Goal: Task Accomplishment & Management: Manage account settings

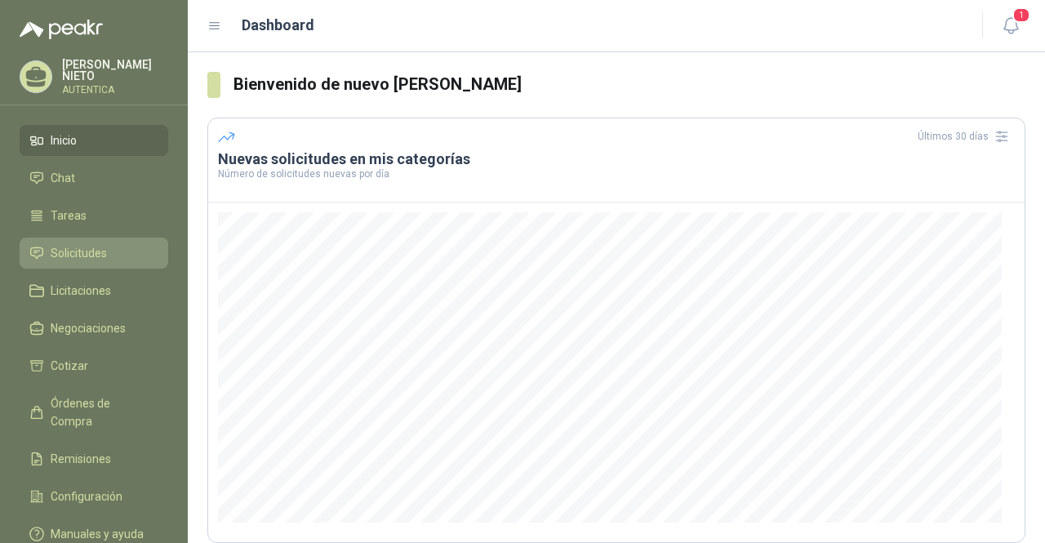
click at [129, 251] on li "Solicitudes" at bounding box center [93, 253] width 129 height 18
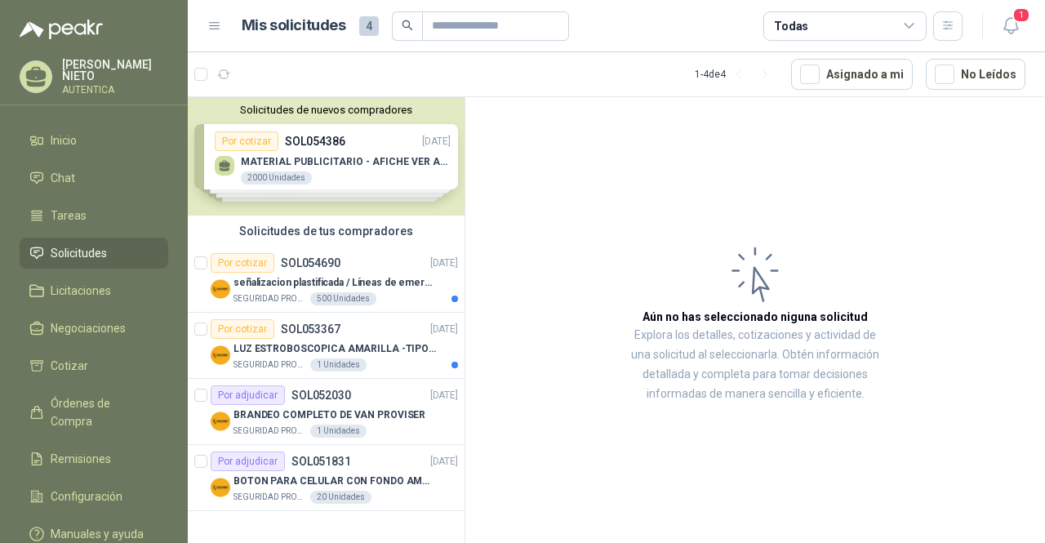
click at [329, 170] on div "Solicitudes de nuevos compradores Por cotizar SOL054386 [DATE] MATERIAL PUBLICI…" at bounding box center [326, 156] width 277 height 118
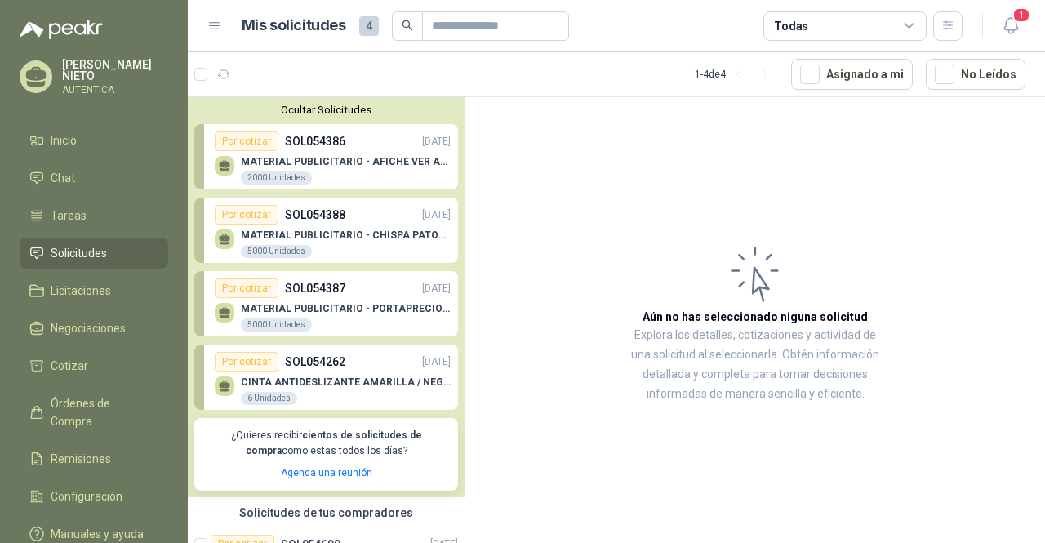
click at [379, 151] on div "MATERIAL PUBLICITARIO - AFICHE VER ADJUNTO 2000 Unidades" at bounding box center [333, 168] width 236 height 34
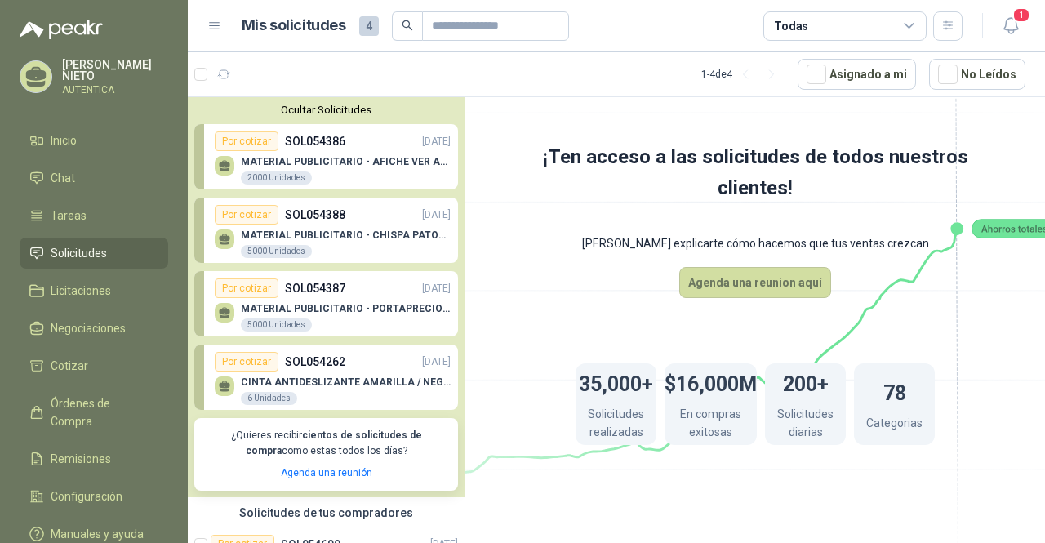
click at [335, 162] on p "MATERIAL PUBLICITARIO - AFICHE VER ADJUNTO" at bounding box center [346, 161] width 210 height 11
click at [248, 151] on div "MATERIAL PUBLICITARIO - AFICHE VER ADJUNTO 2000 Unidades" at bounding box center [333, 168] width 236 height 34
click at [271, 153] on div "MATERIAL PUBLICITARIO - AFICHE VER ADJUNTO 2000 Unidades" at bounding box center [333, 168] width 236 height 34
click at [300, 151] on div "MATERIAL PUBLICITARIO - AFICHE VER ADJUNTO 2000 Unidades" at bounding box center [333, 168] width 236 height 34
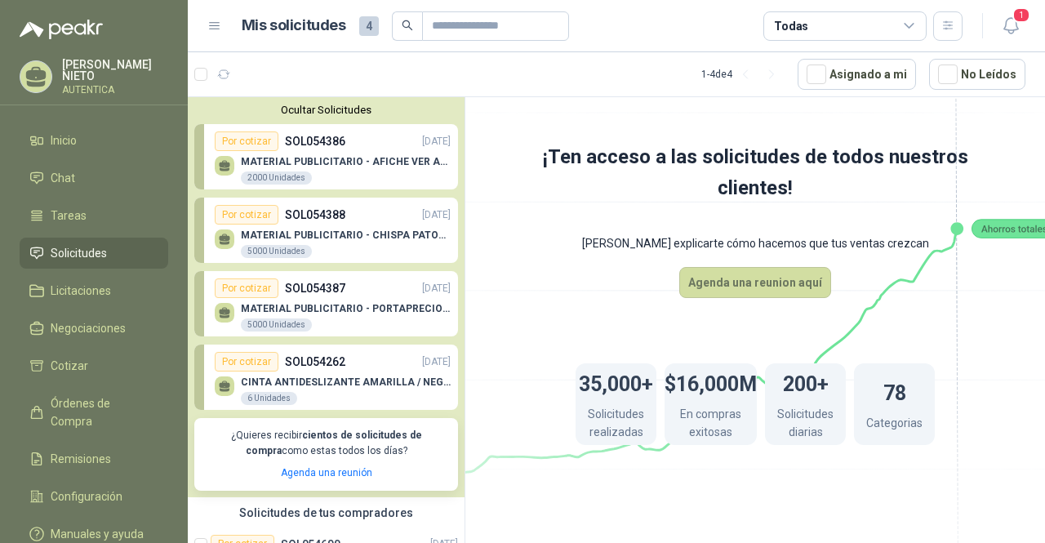
click at [300, 151] on div "MATERIAL PUBLICITARIO - AFICHE VER ADJUNTO 2000 Unidades" at bounding box center [333, 168] width 236 height 34
click at [238, 132] on div "Por cotizar" at bounding box center [247, 141] width 64 height 20
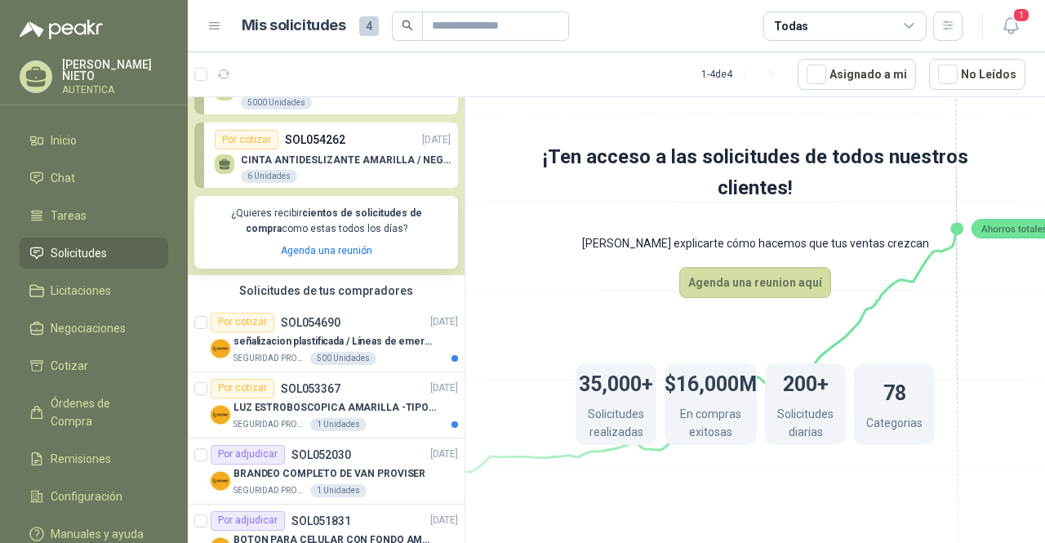
scroll to position [266, 0]
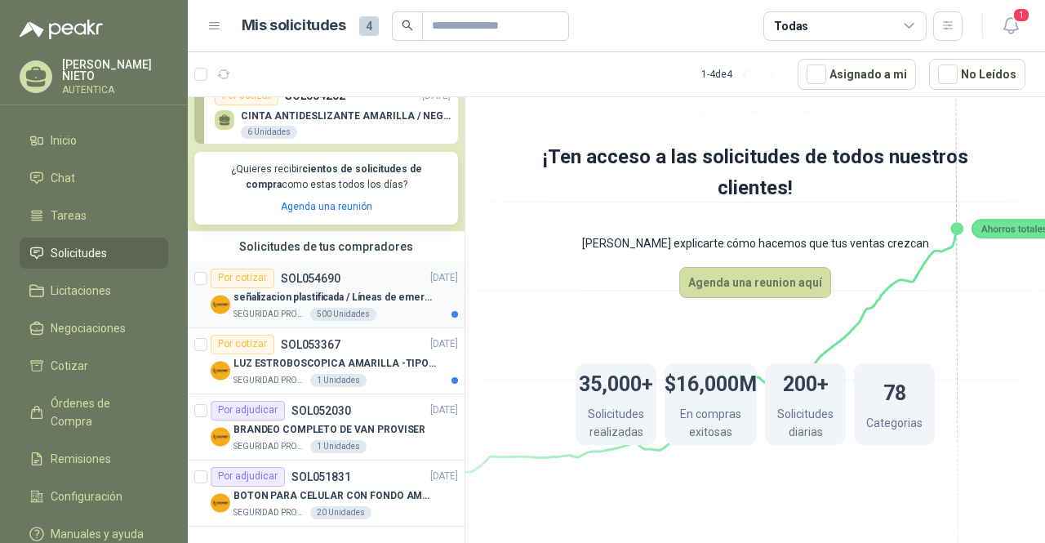
click at [379, 312] on div "SEGURIDAD PROVISER LTDA 500 Unidades" at bounding box center [345, 314] width 224 height 13
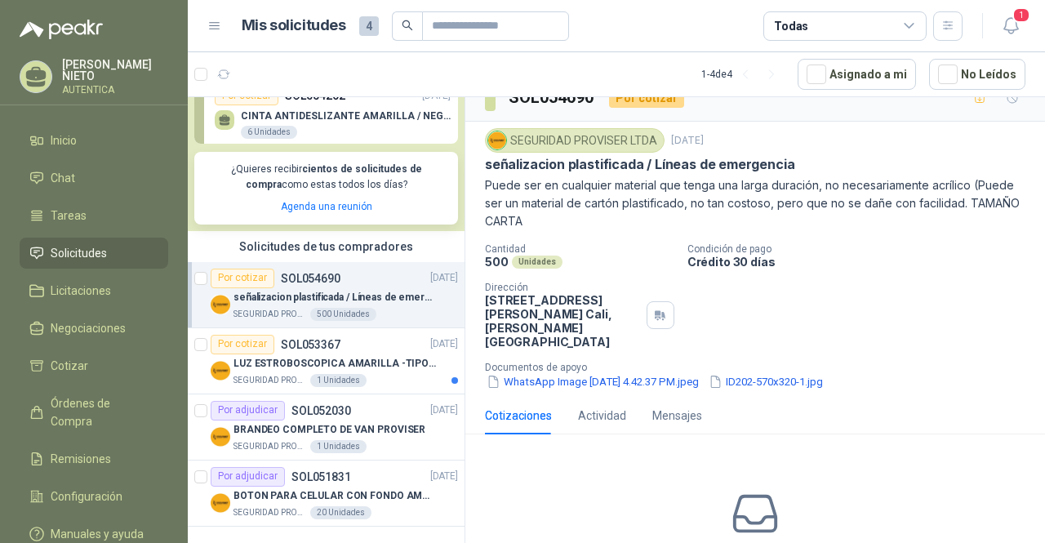
scroll to position [20, 0]
drag, startPoint x: 617, startPoint y: 378, endPoint x: 620, endPoint y: 370, distance: 8.8
click at [620, 370] on div "SEGURIDAD PROVISER LTDA [DATE] señalizacion plastificada / Líneas de emergencia…" at bounding box center [754, 260] width 579 height 275
click at [620, 375] on button "WhatsApp Image [DATE] 4.42.37 PM.jpeg" at bounding box center [592, 383] width 215 height 17
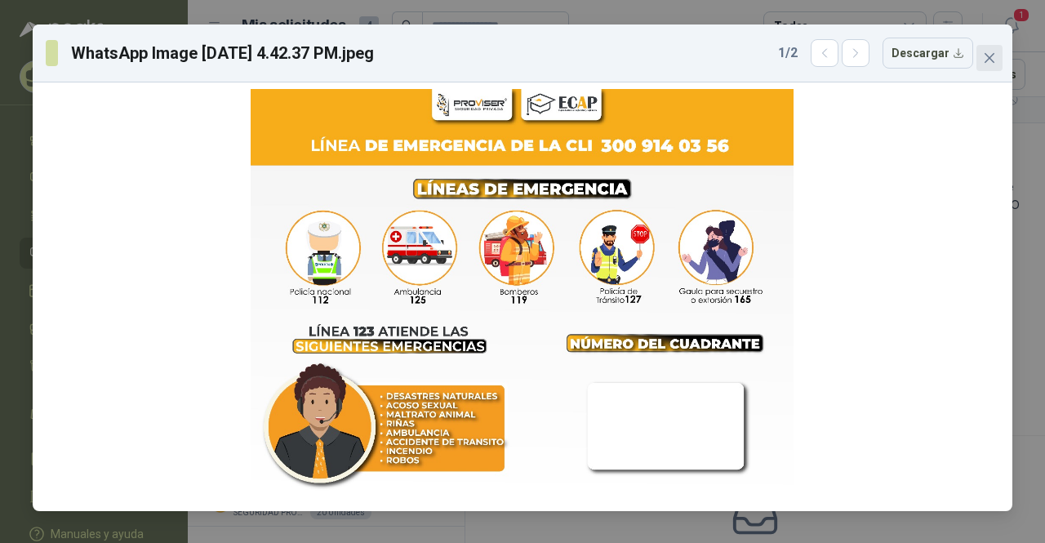
click at [991, 62] on icon "close" at bounding box center [989, 57] width 13 height 13
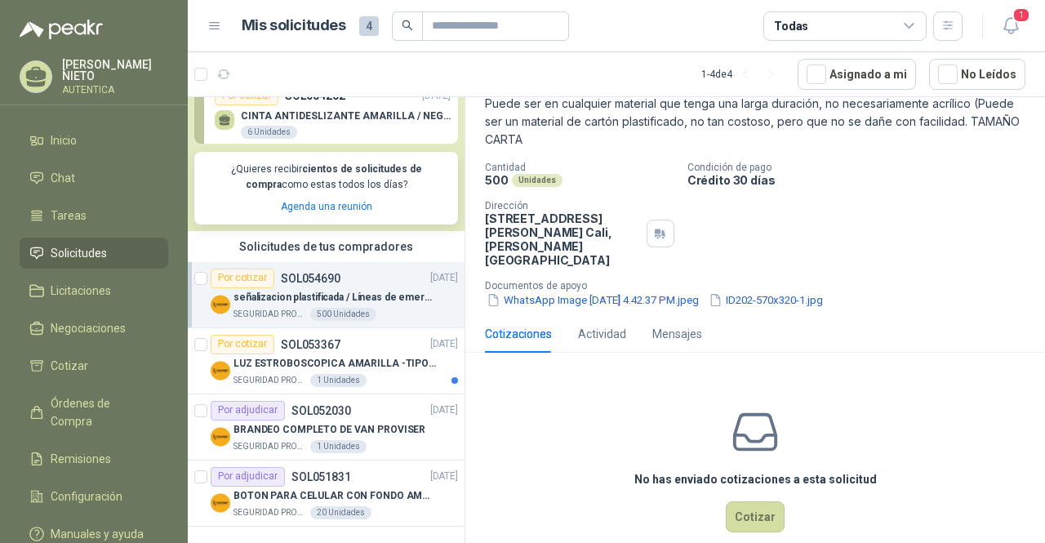
scroll to position [114, 0]
